Goal: Transaction & Acquisition: Purchase product/service

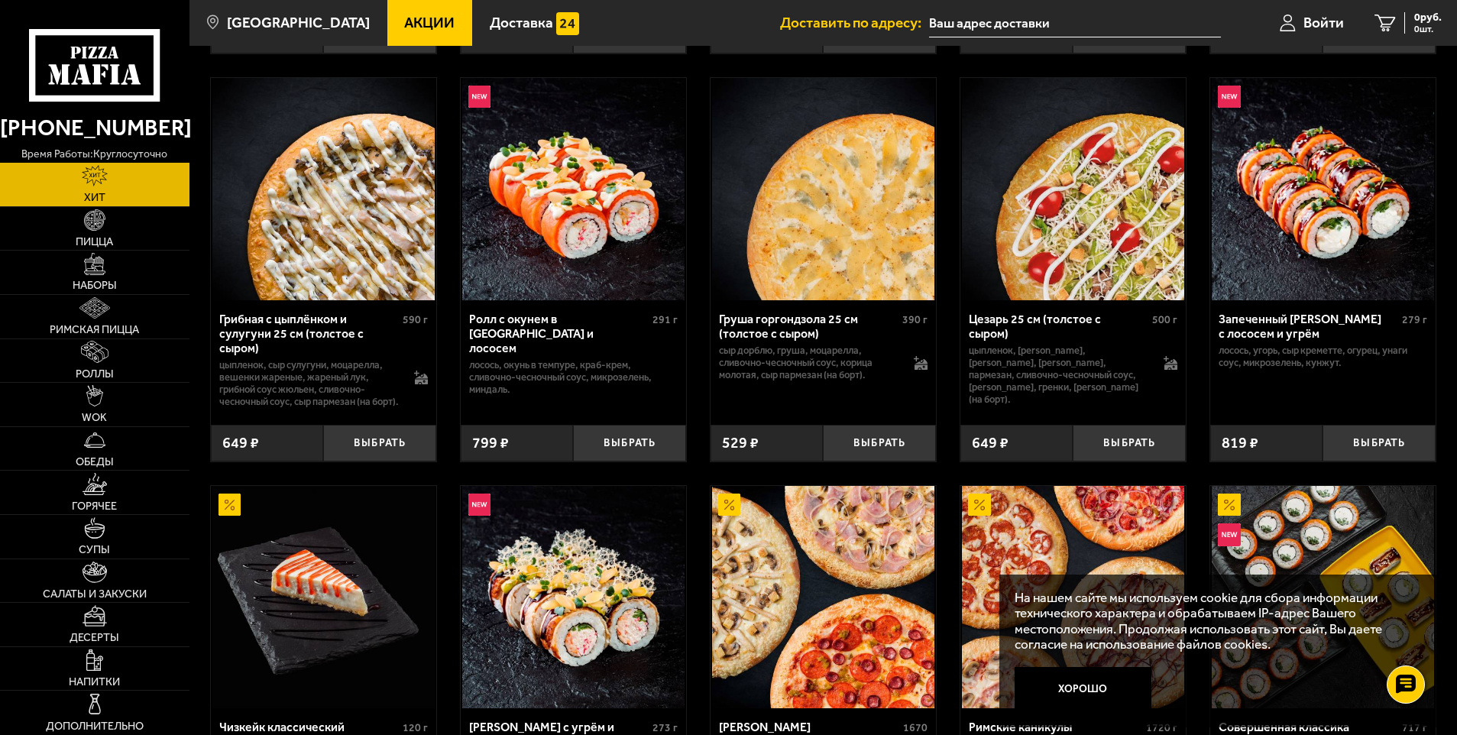
scroll to position [841, 0]
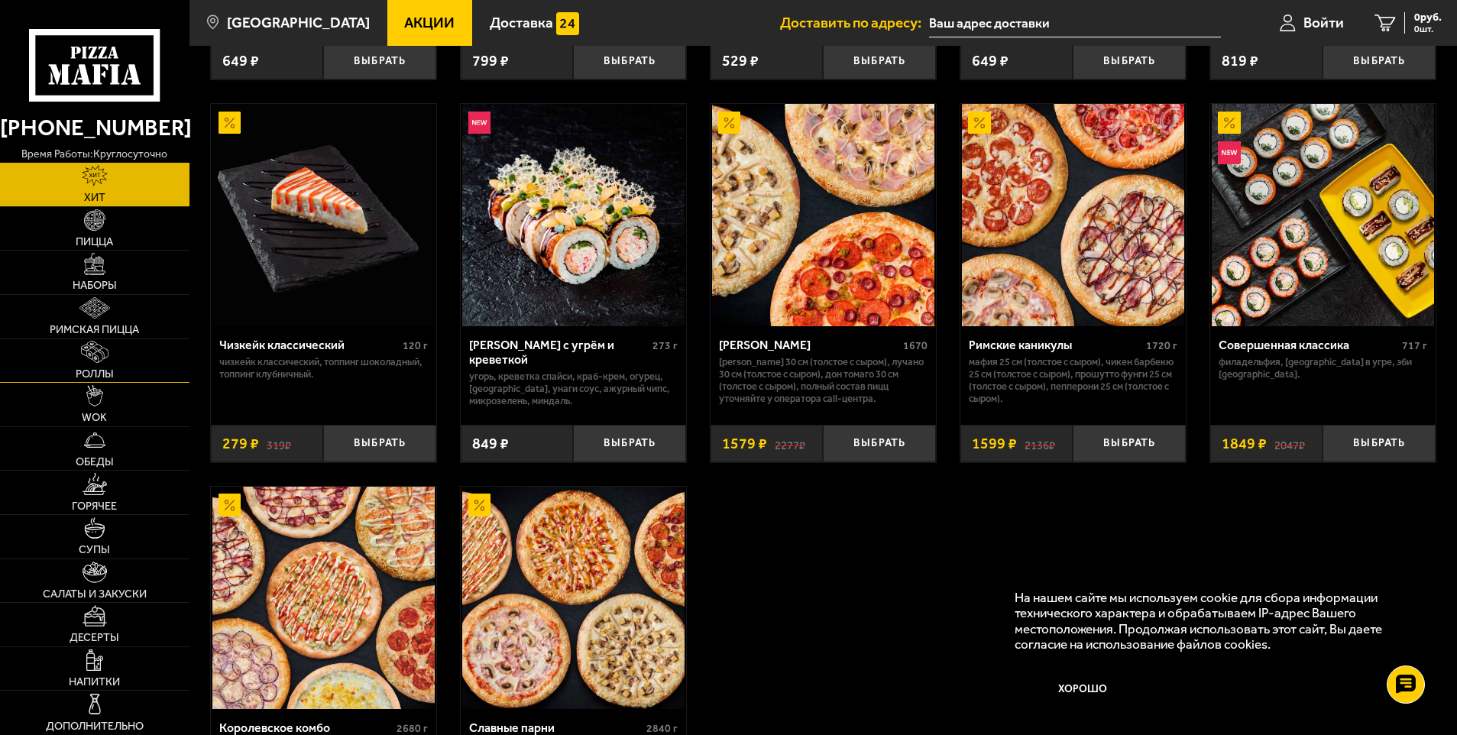
click at [105, 339] on link "Роллы" at bounding box center [95, 361] width 190 height 44
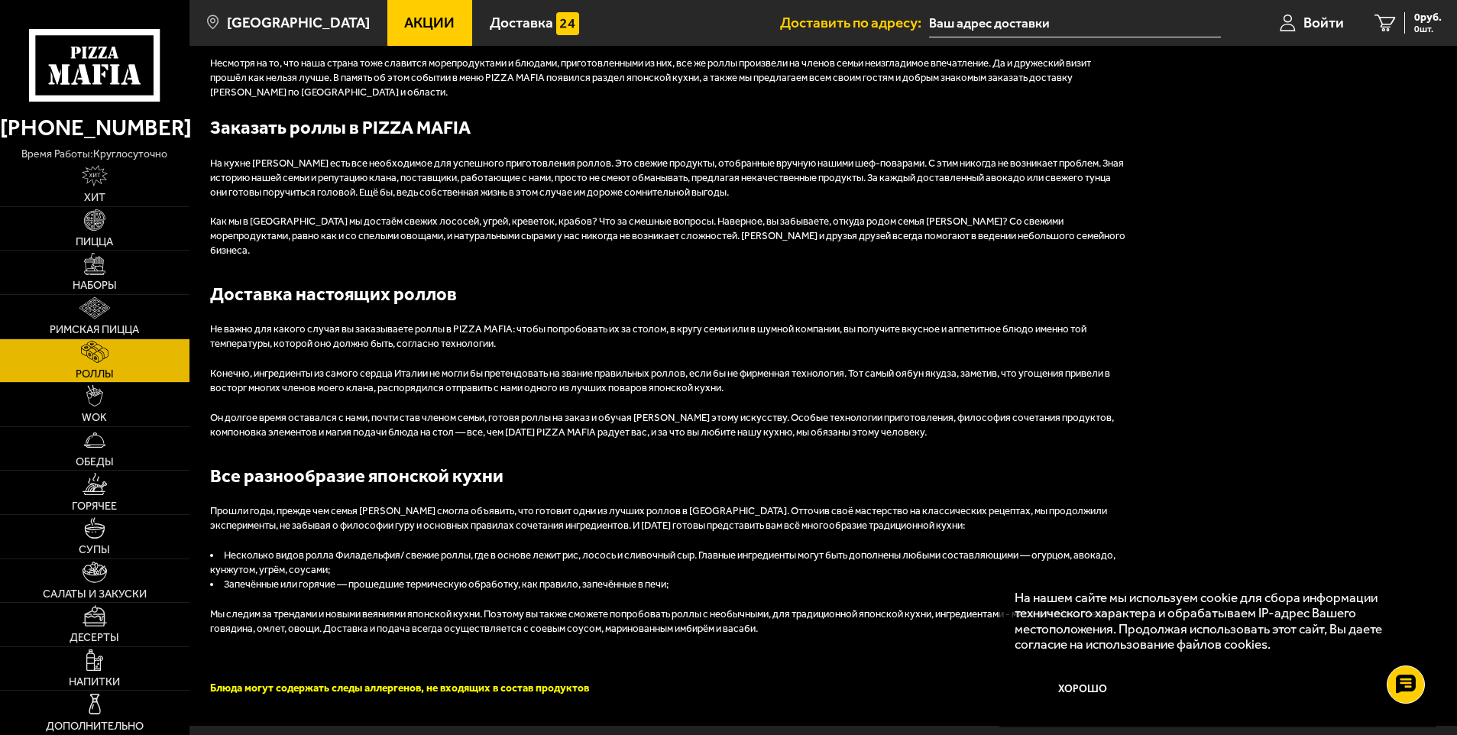
scroll to position [1808, 0]
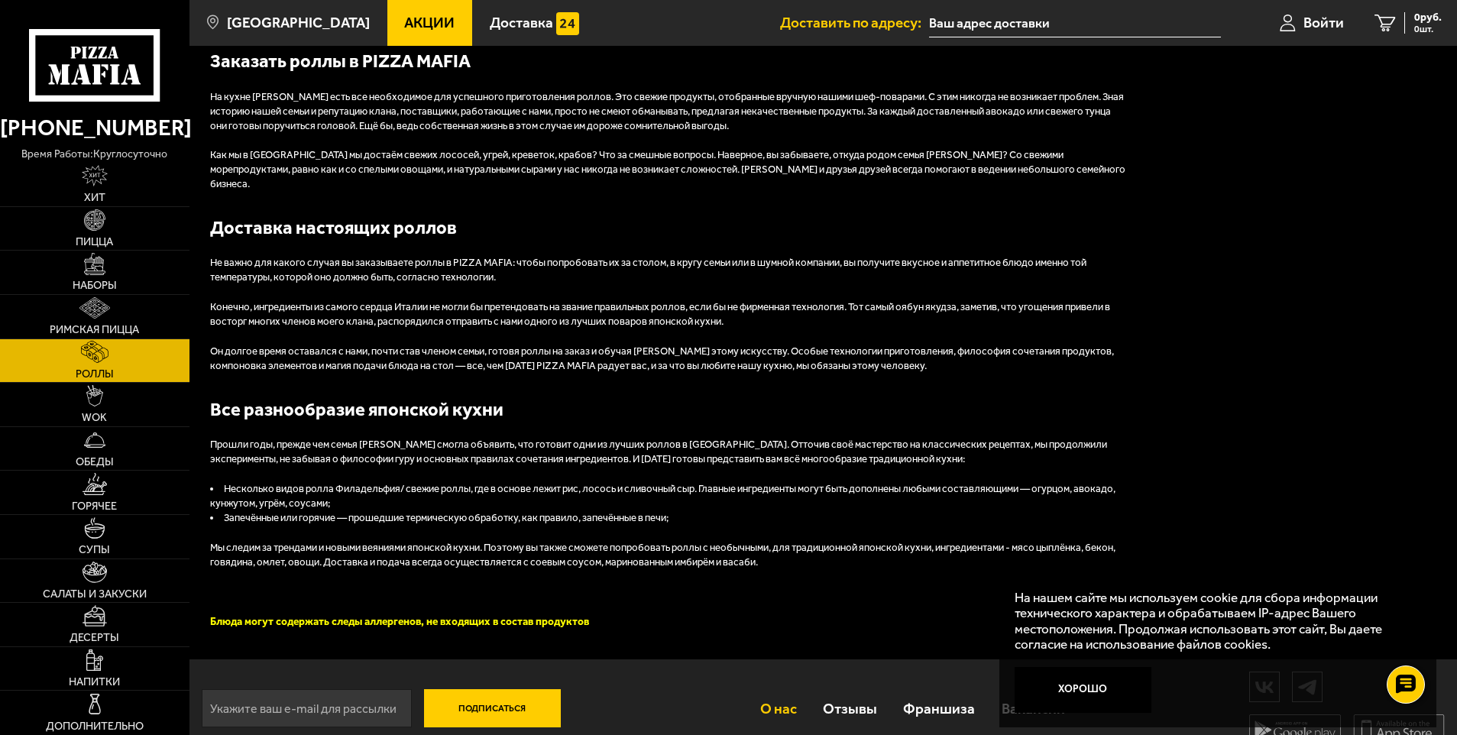
click at [792, 689] on link "О нас" at bounding box center [778, 709] width 63 height 50
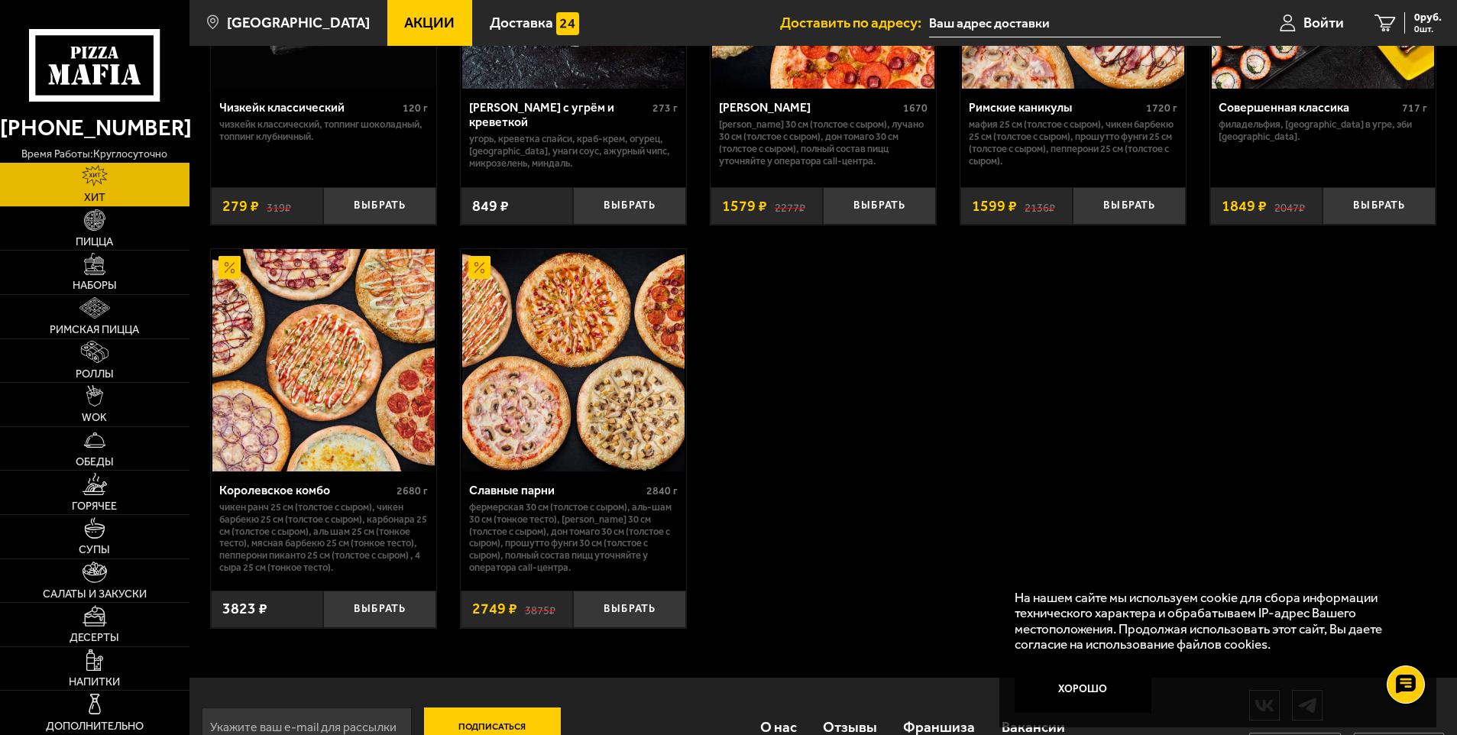
scroll to position [841, 0]
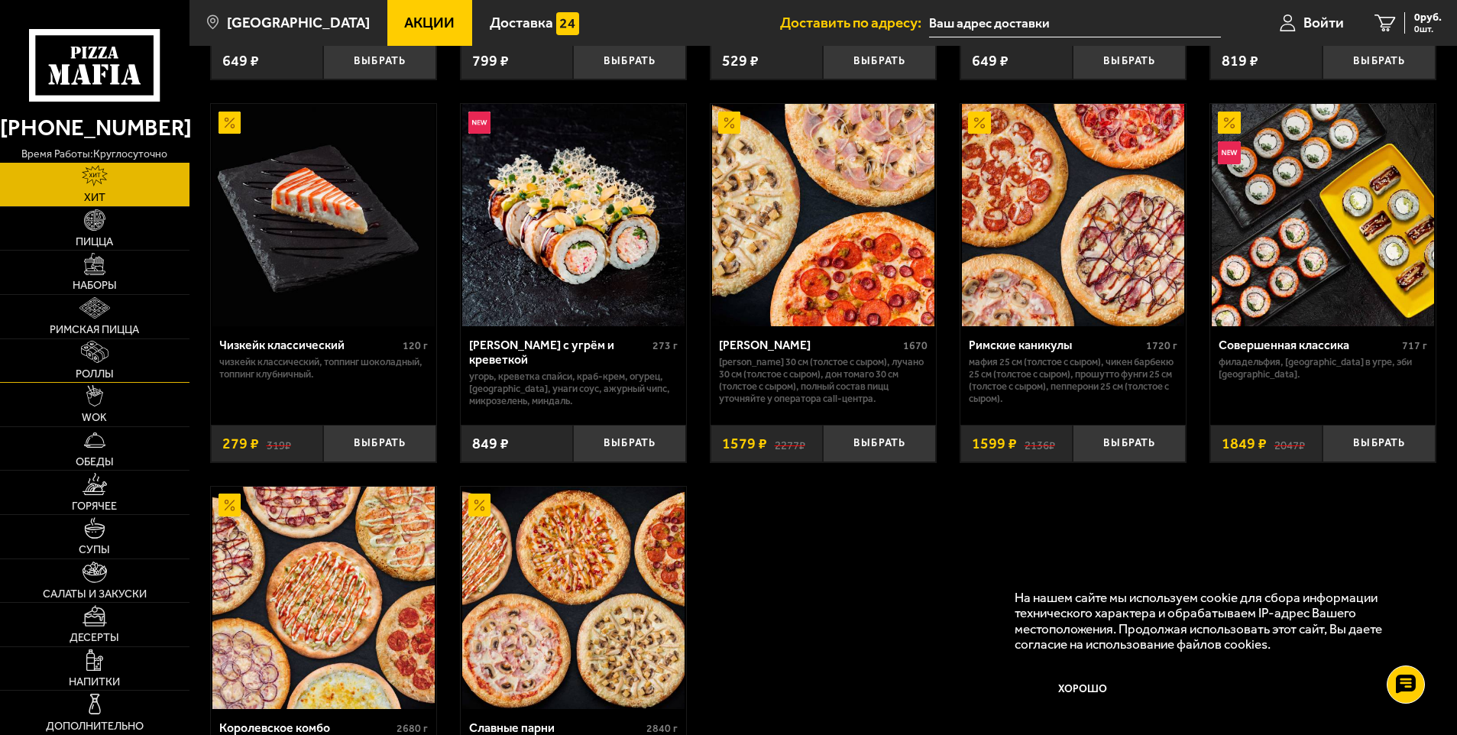
click at [93, 381] on link "Роллы" at bounding box center [95, 361] width 190 height 44
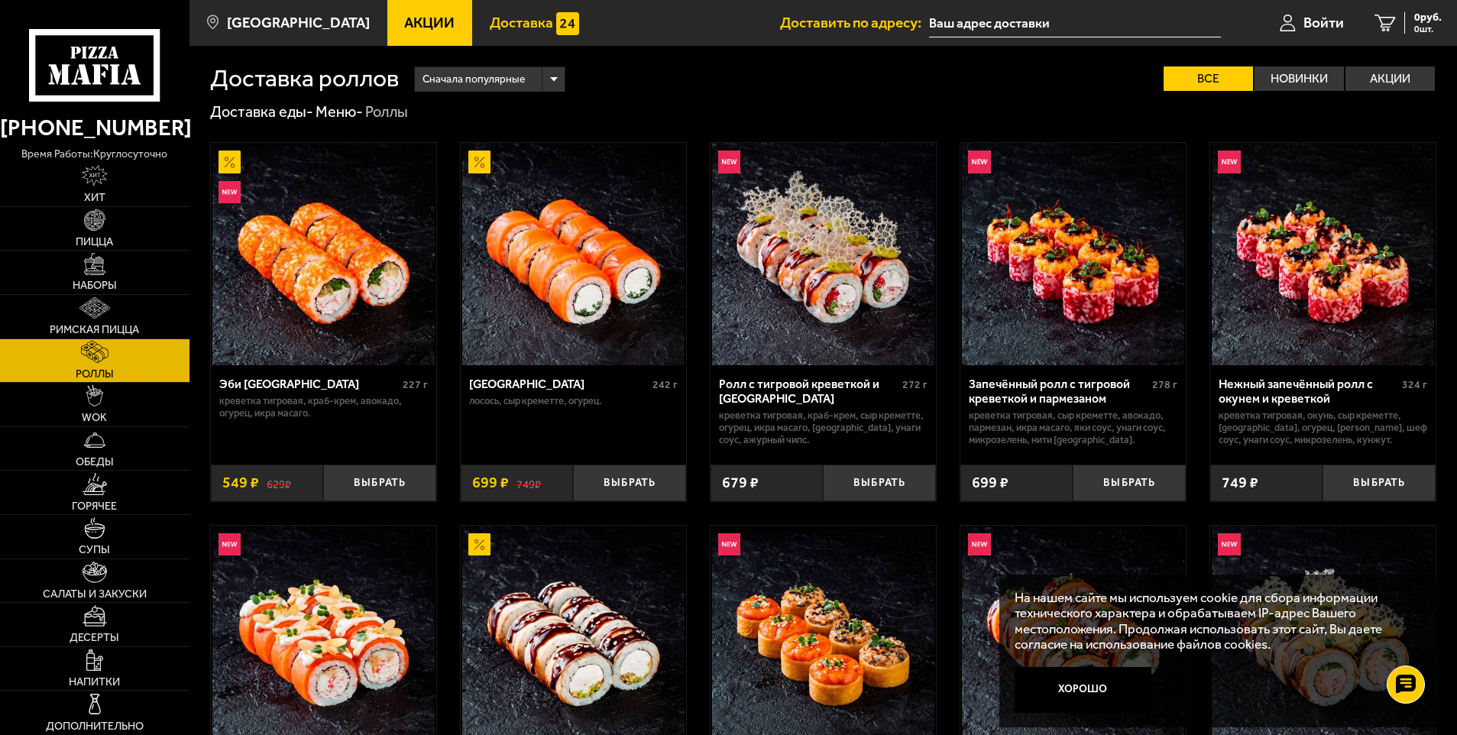
click at [490, 21] on span "Доставка" at bounding box center [521, 22] width 63 height 15
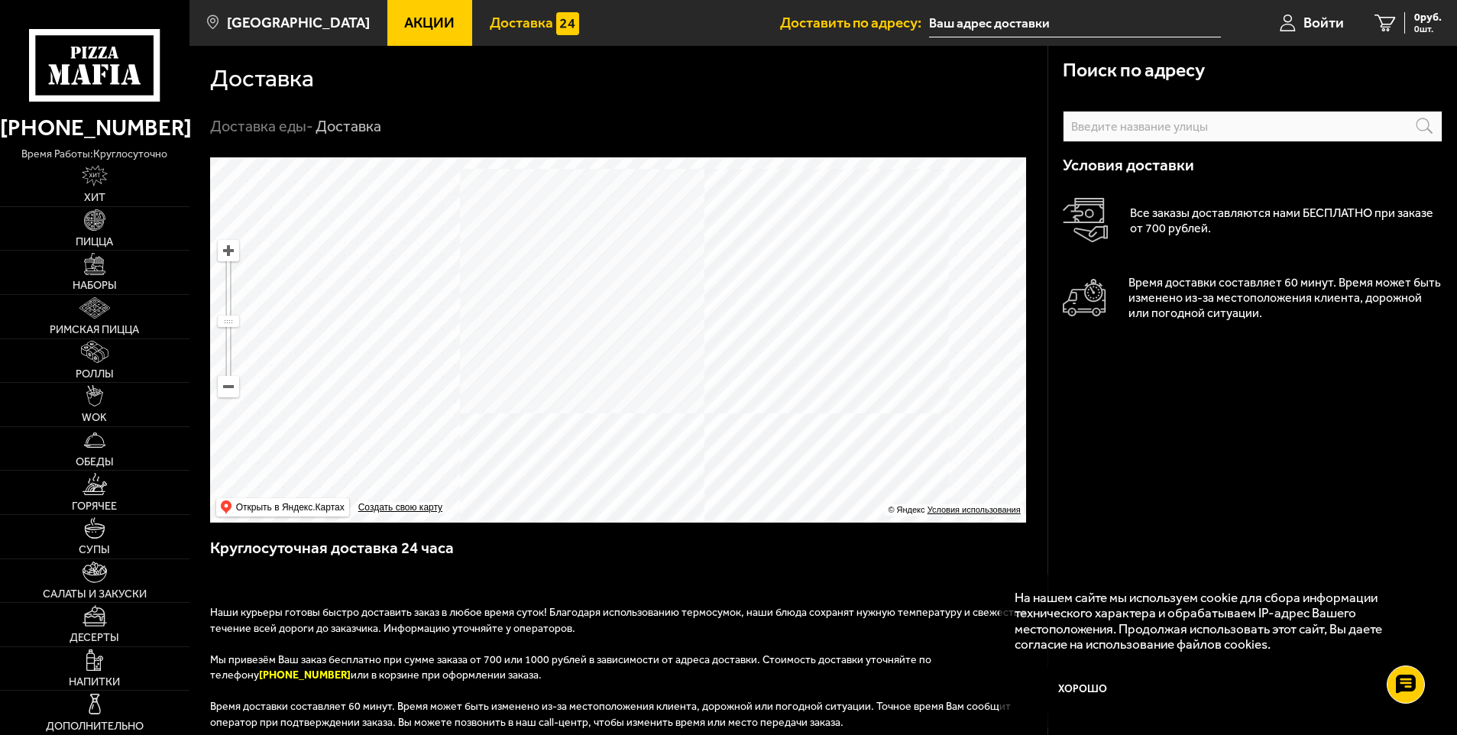
drag, startPoint x: 585, startPoint y: 270, endPoint x: 588, endPoint y: 335, distance: 65.0
click at [588, 335] on ymaps at bounding box center [618, 339] width 816 height 365
drag, startPoint x: 562, startPoint y: 307, endPoint x: 541, endPoint y: 455, distance: 149.7
click at [541, 455] on ymaps at bounding box center [618, 339] width 816 height 365
drag, startPoint x: 537, startPoint y: 319, endPoint x: 548, endPoint y: 437, distance: 118.2
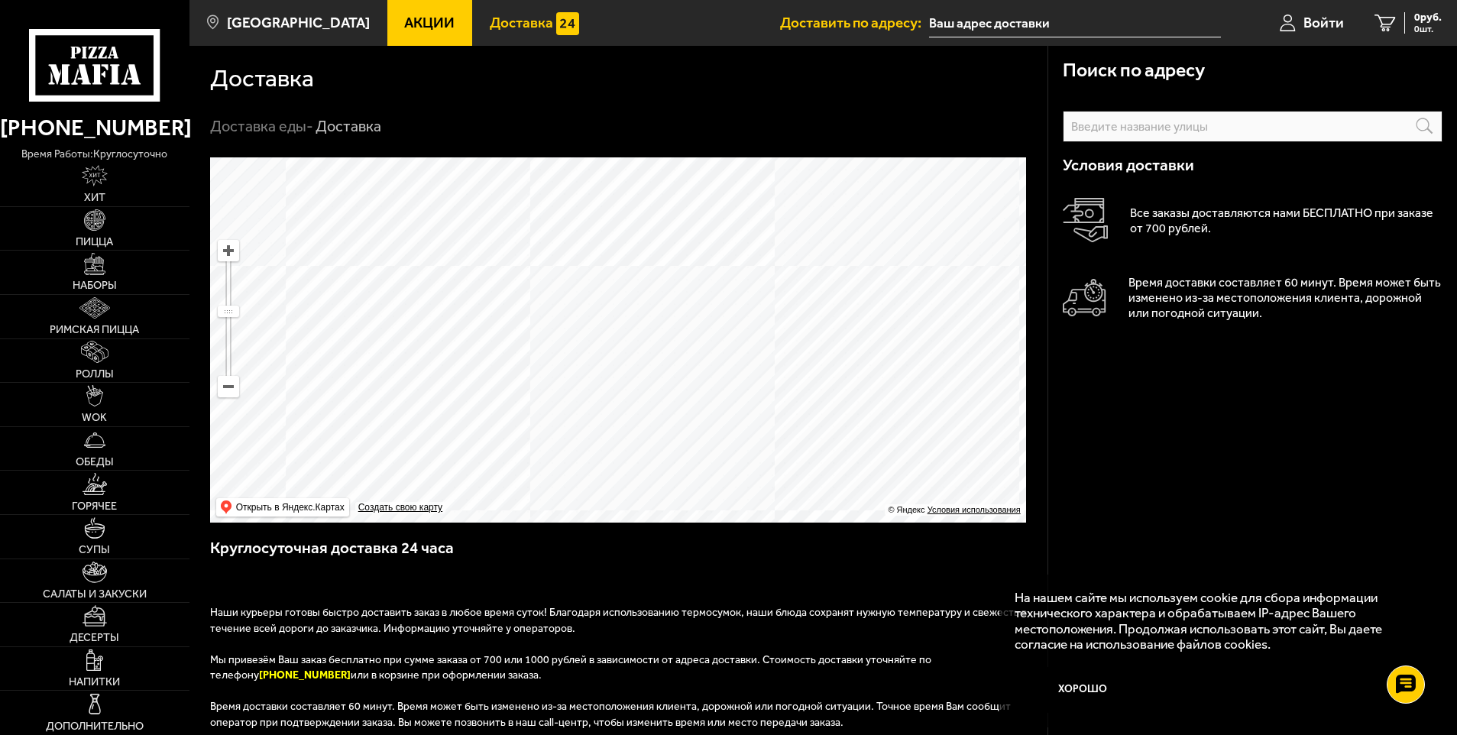
click at [548, 437] on ymaps at bounding box center [618, 339] width 816 height 365
drag, startPoint x: 617, startPoint y: 450, endPoint x: 550, endPoint y: 261, distance: 200.1
click at [550, 261] on ymaps at bounding box center [618, 339] width 816 height 365
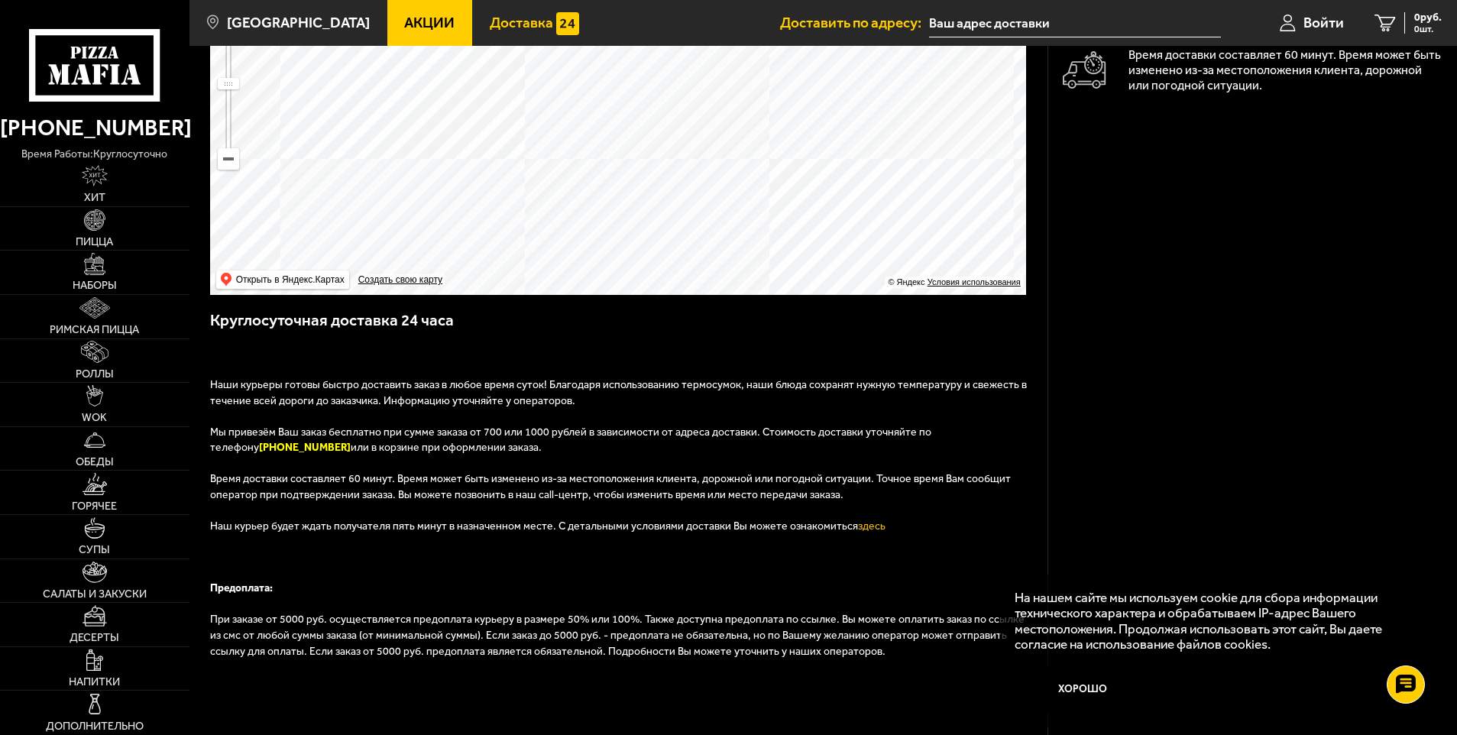
scroll to position [229, 0]
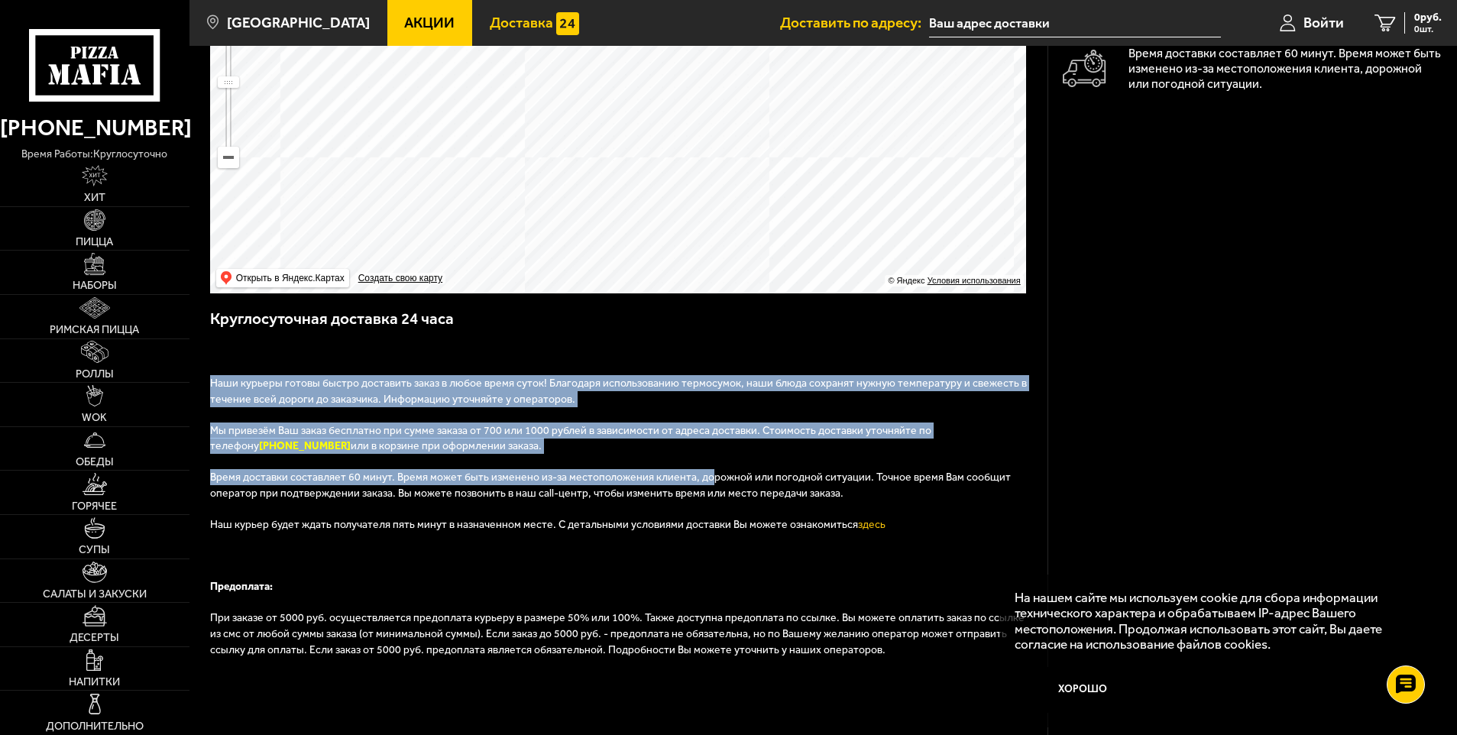
drag, startPoint x: 210, startPoint y: 382, endPoint x: 697, endPoint y: 481, distance: 496.7
click at [697, 481] on div "Наши курьеры готовы быстро доставить заказ в любое время суток! Благодаря испол…" at bounding box center [618, 546] width 817 height 403
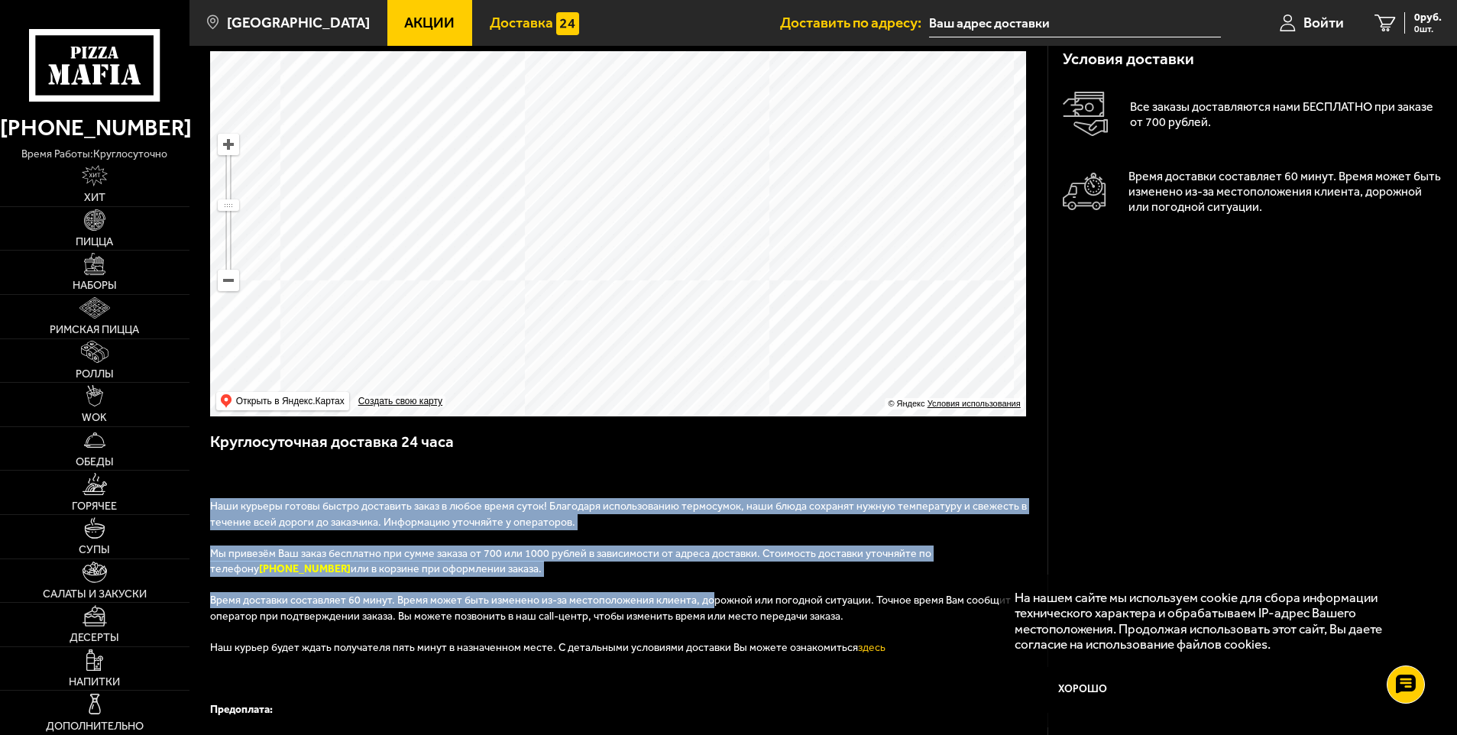
scroll to position [0, 0]
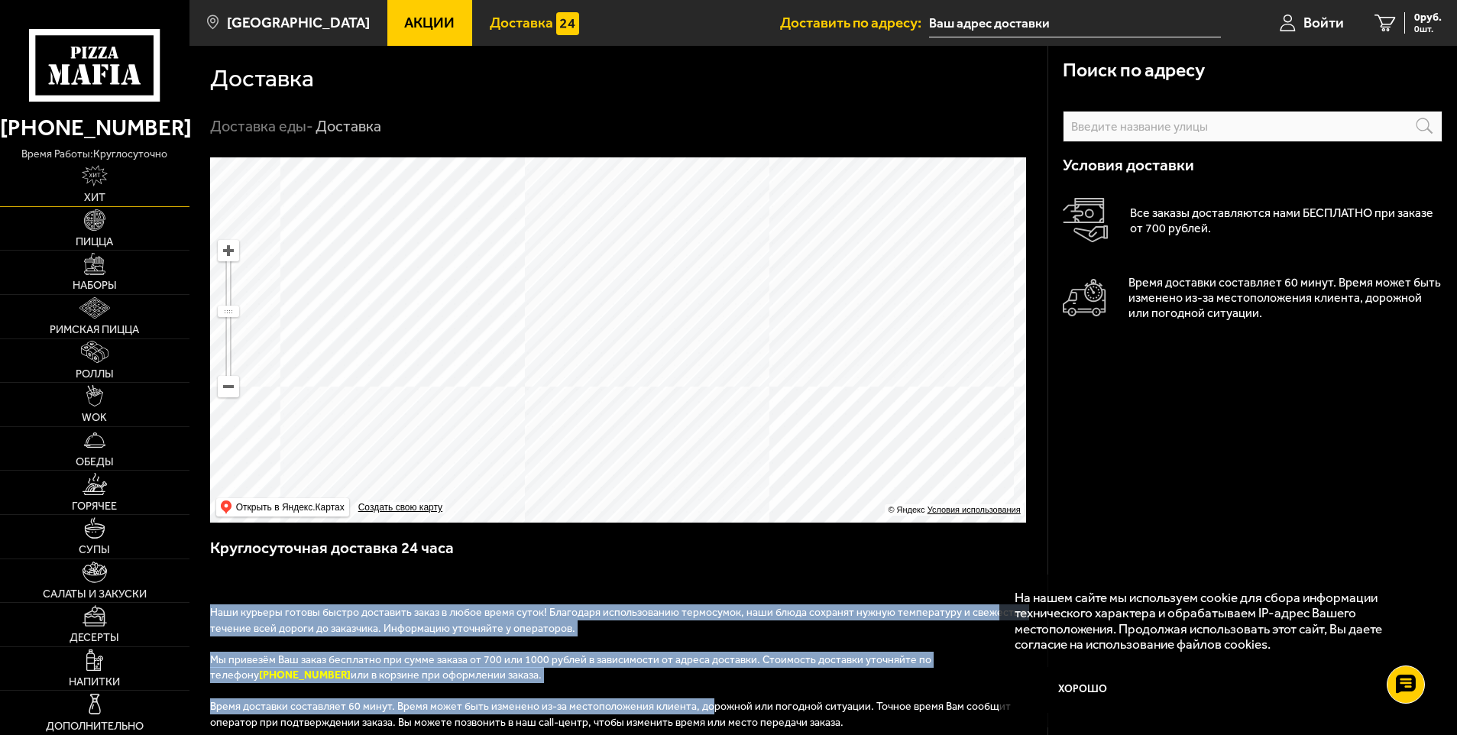
click at [99, 193] on span "Хит" at bounding box center [94, 198] width 21 height 11
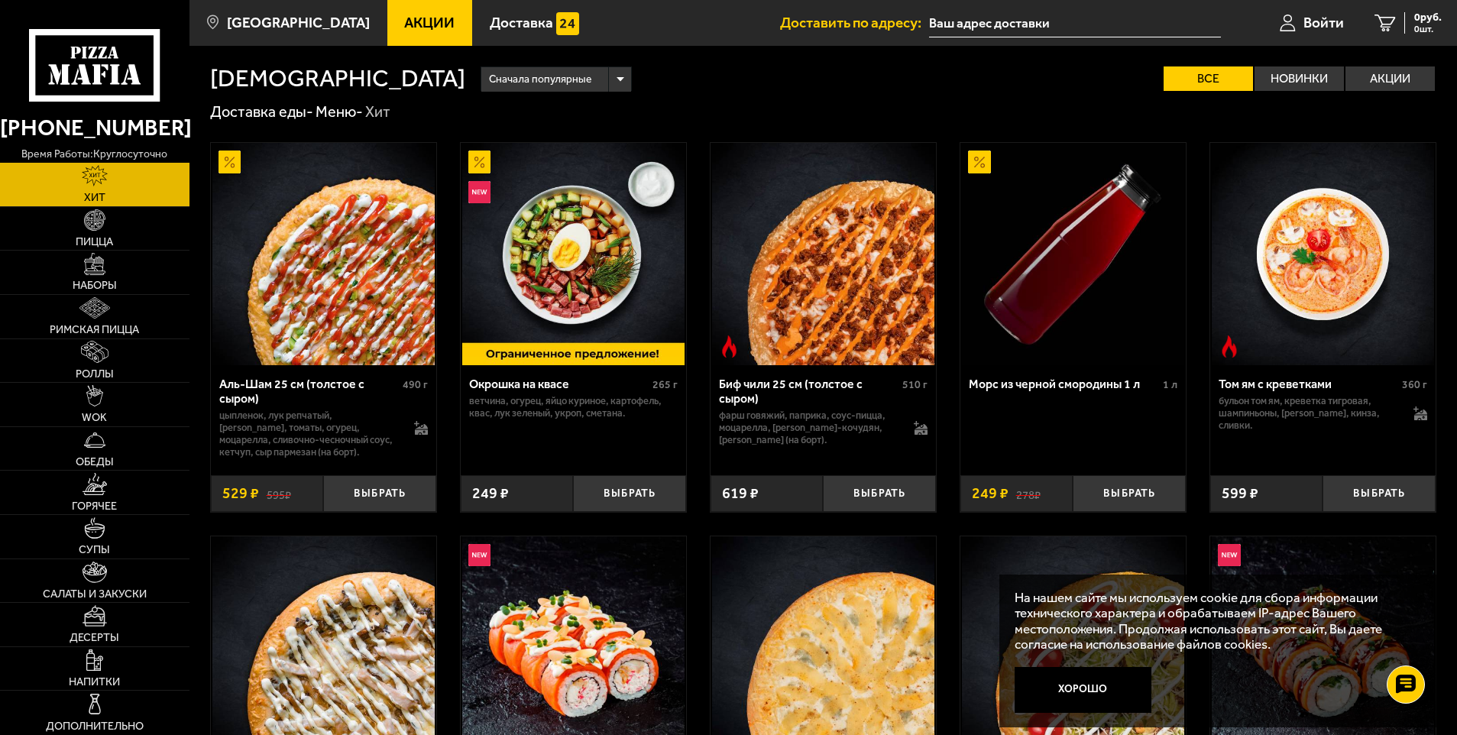
click at [303, 399] on div "Аль-Шам 25 см (толстое с сыром)" at bounding box center [309, 391] width 180 height 29
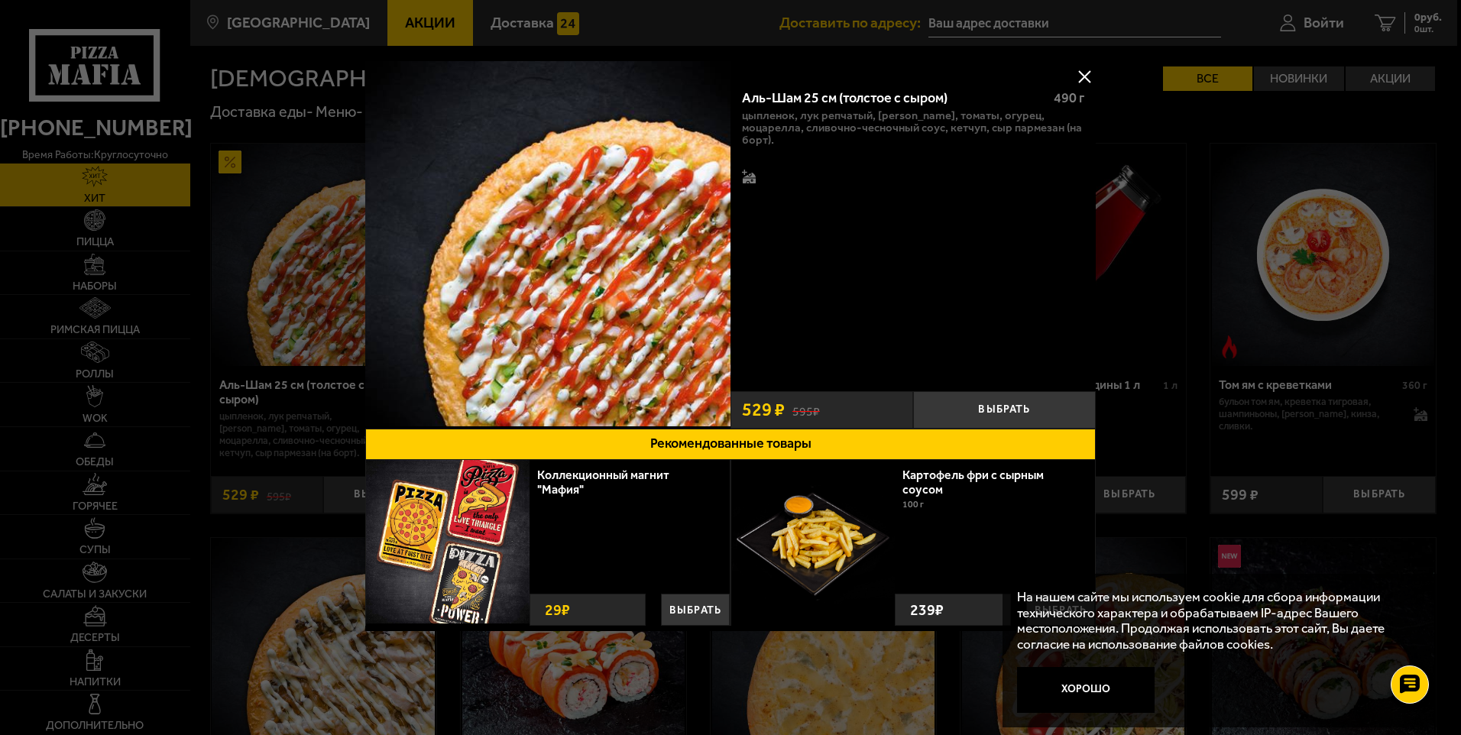
click at [1081, 62] on div "Аль-Шам 25 см (толстое с сыром) 490 г цыпленок, лук репчатый, салат айсберг, то…" at bounding box center [913, 245] width 365 height 368
click at [1078, 83] on button at bounding box center [1084, 76] width 23 height 23
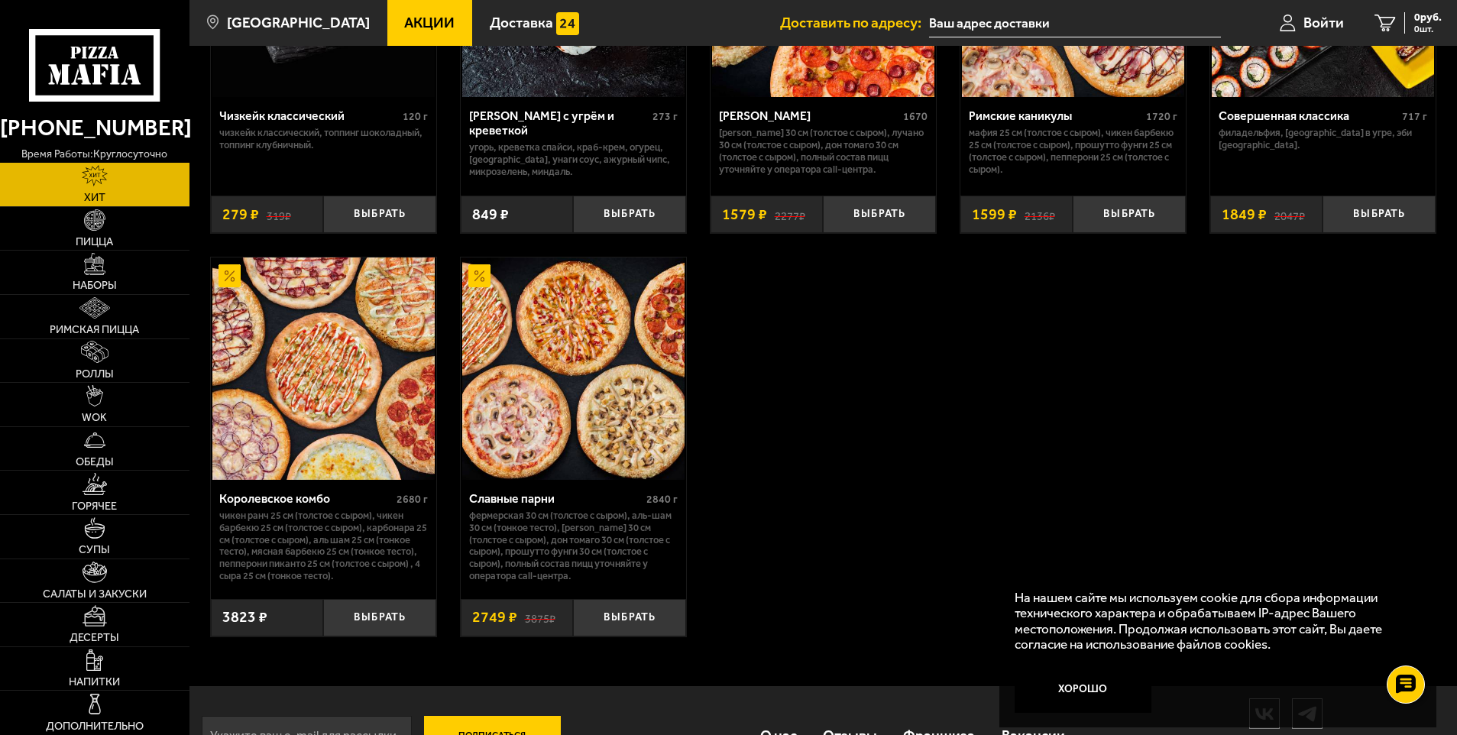
scroll to position [1136, 0]
